Goal: Find specific page/section: Find specific page/section

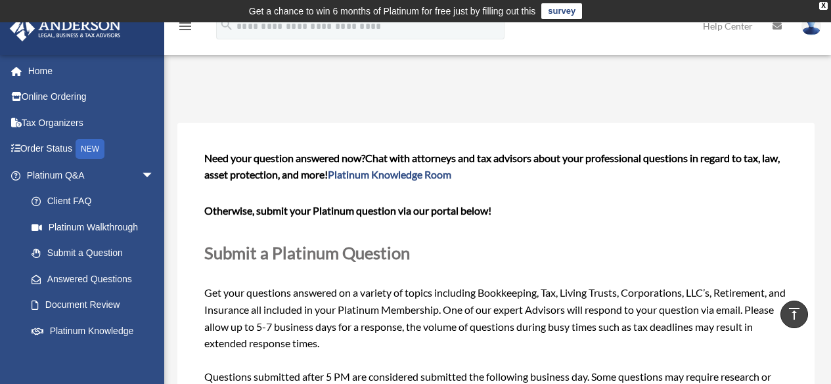
scroll to position [329, 0]
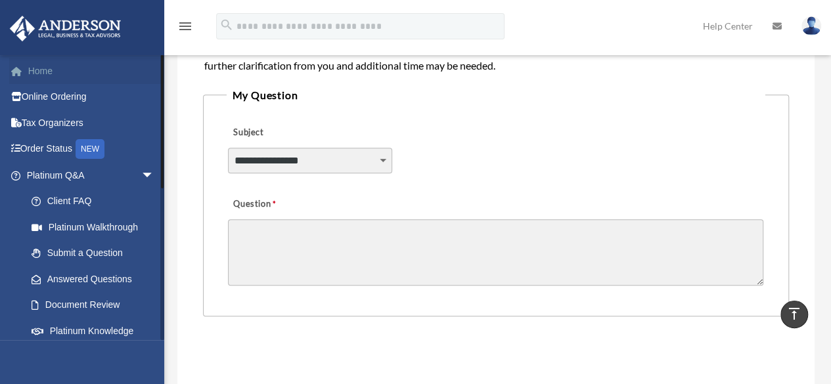
click at [44, 70] on link "Home" at bounding box center [91, 71] width 165 height 26
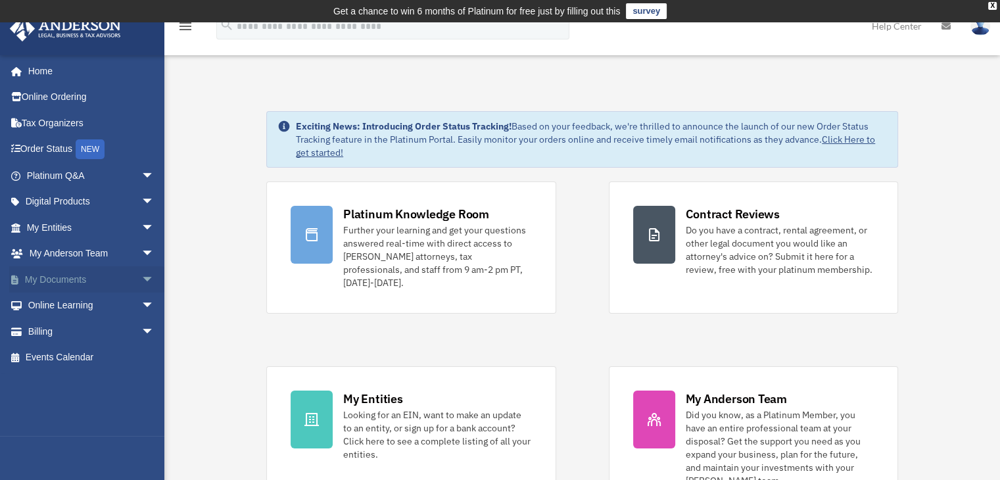
click at [141, 274] on span "arrow_drop_down" at bounding box center [154, 279] width 26 height 27
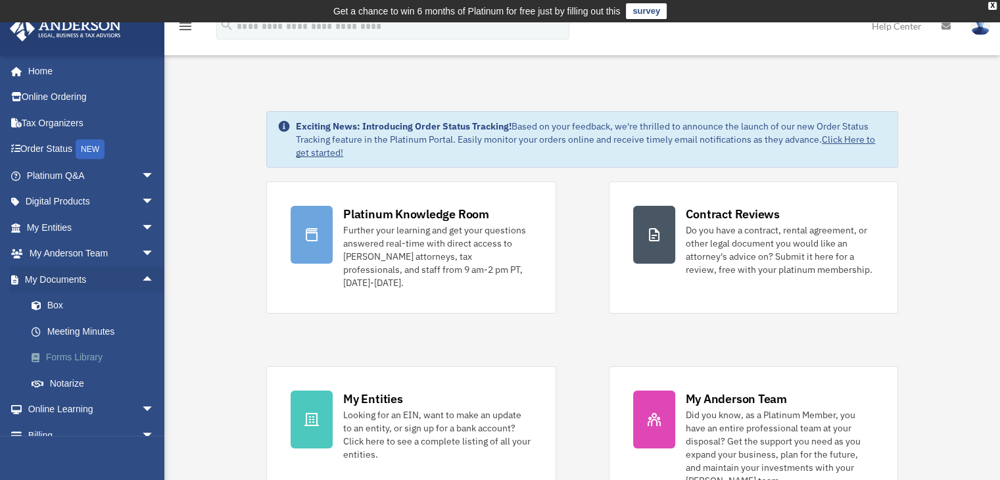
click at [97, 356] on link "Forms Library" at bounding box center [96, 357] width 156 height 26
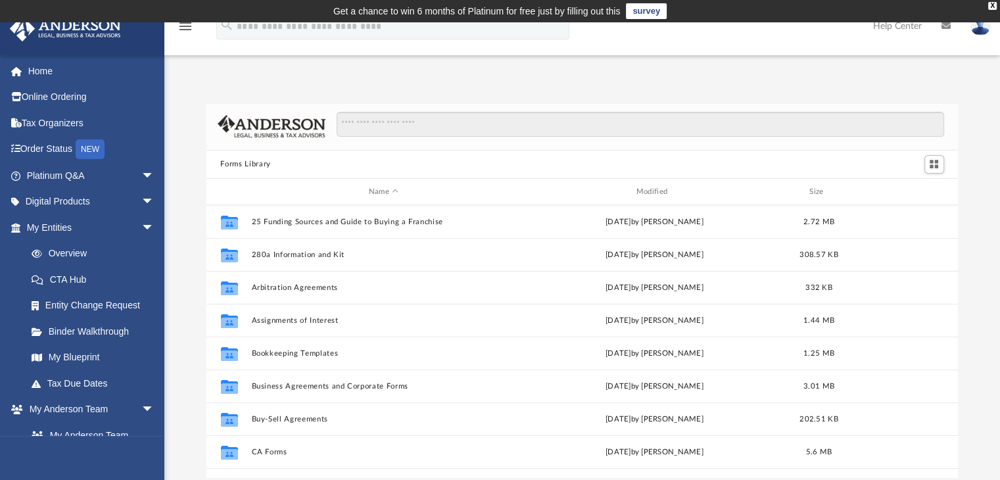
scroll to position [289, 741]
click at [350, 125] on input "Search files and folders" at bounding box center [639, 124] width 607 height 25
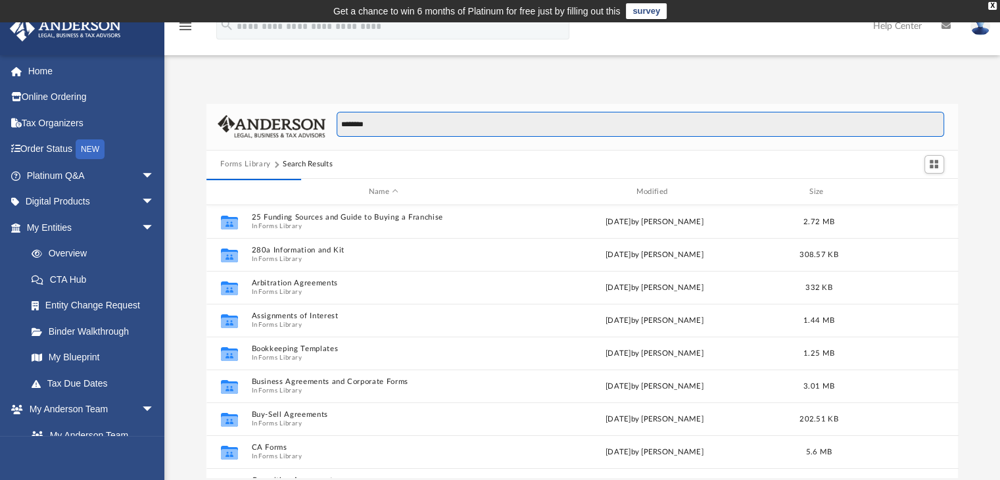
scroll to position [248, 741]
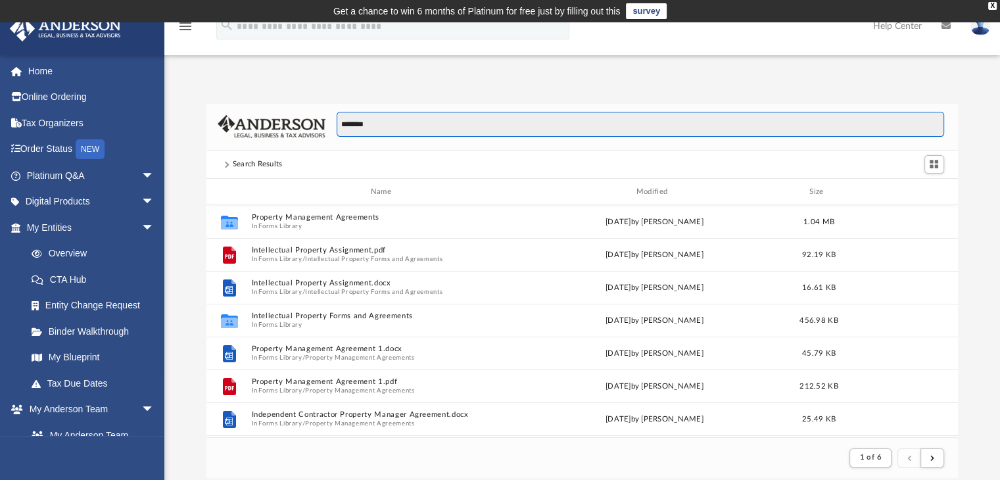
type input "********"
